Goal: Complete application form

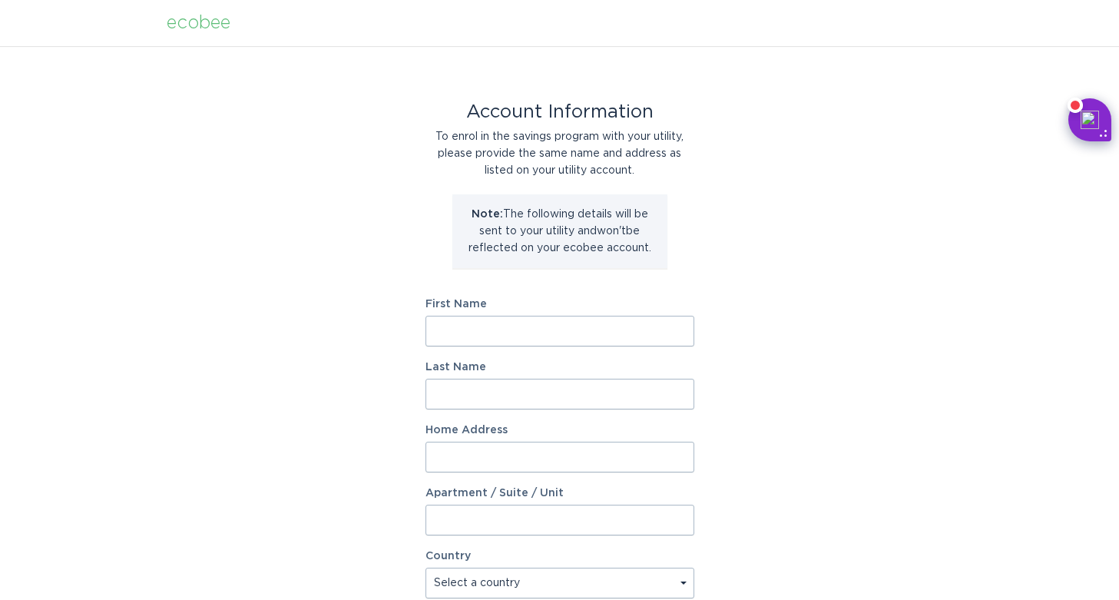
click at [609, 333] on input "First Name" at bounding box center [559, 331] width 269 height 31
type input "Yashpal"
type input "Mohandos"
type input "Smyrna"
type input "30080"
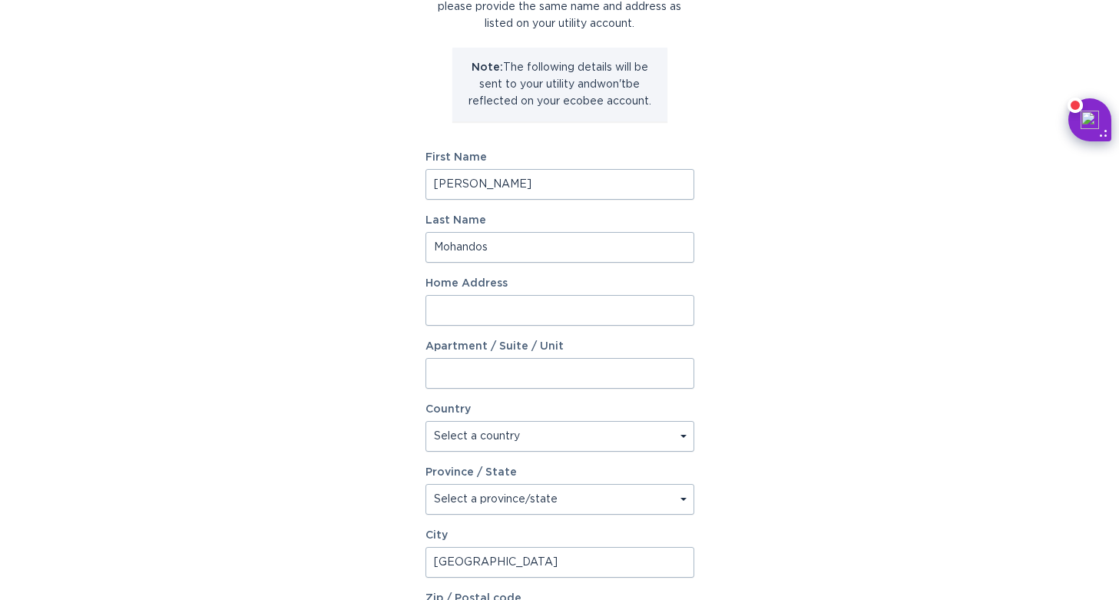
scroll to position [157, 0]
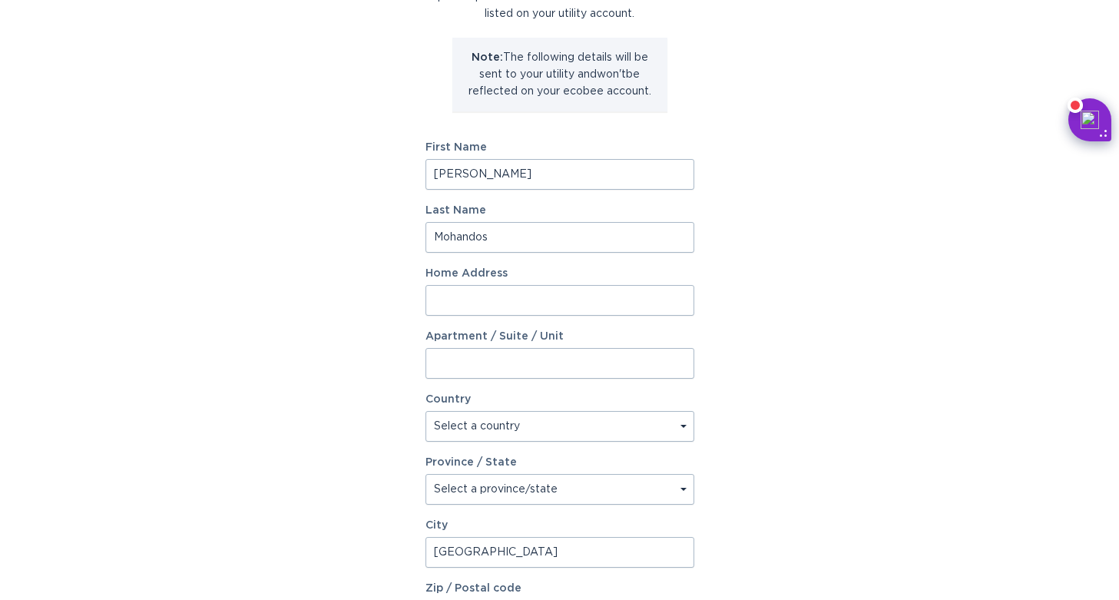
click at [627, 296] on input "Home Address" at bounding box center [559, 300] width 269 height 31
type input "1464 Wicker Wood Place SE"
select select "US"
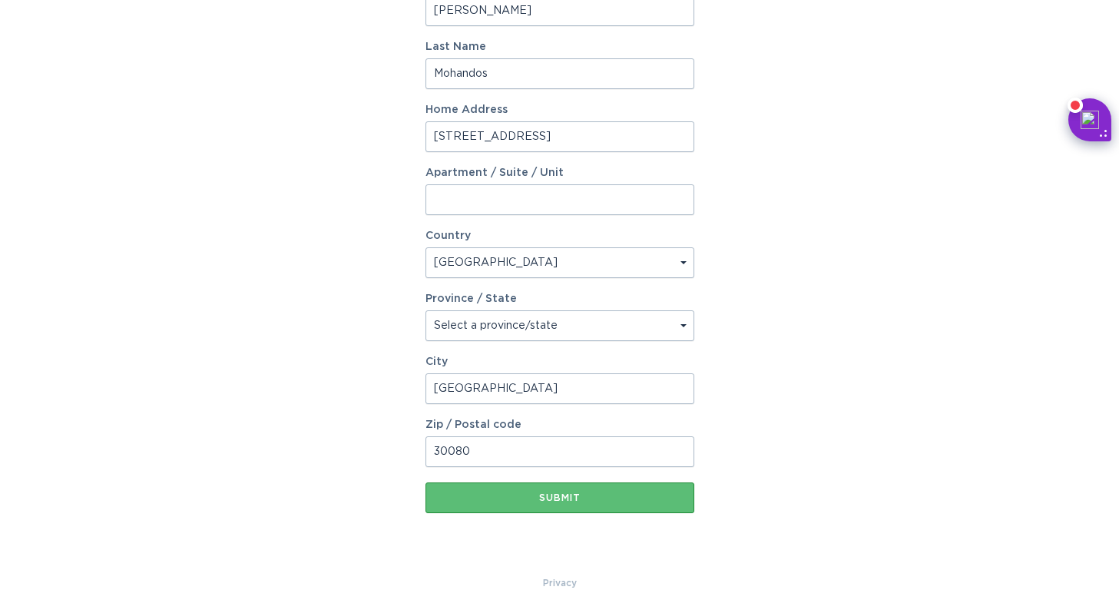
scroll to position [335, 0]
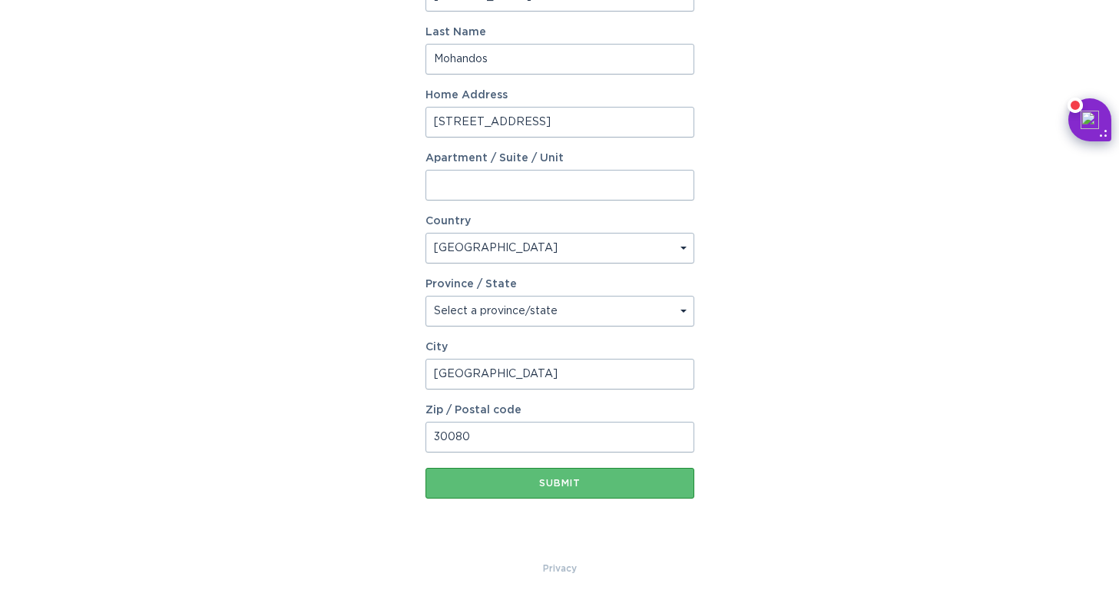
click at [633, 313] on select "Select a province/state Alabama Alaska American Samoa Arizona Arkansas Californ…" at bounding box center [559, 311] width 269 height 31
select select "GA"
click at [425, 296] on select "Select a province/state Alabama Alaska American Samoa Arizona Arkansas Californ…" at bounding box center [559, 311] width 269 height 31
click at [578, 489] on button "Submit" at bounding box center [559, 483] width 269 height 31
